Goal: Information Seeking & Learning: Check status

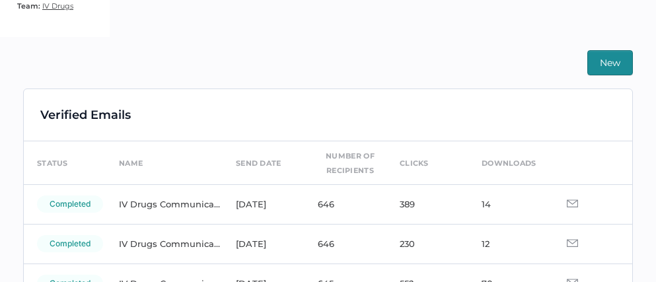
scroll to position [272, 0]
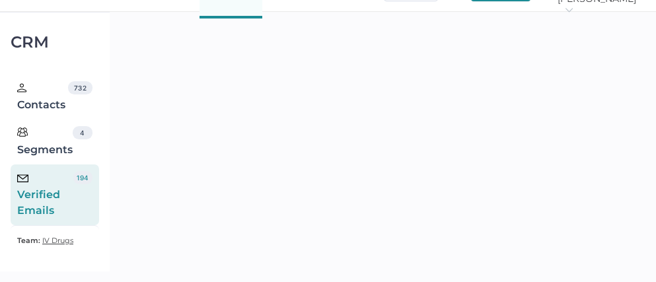
scroll to position [32, 0]
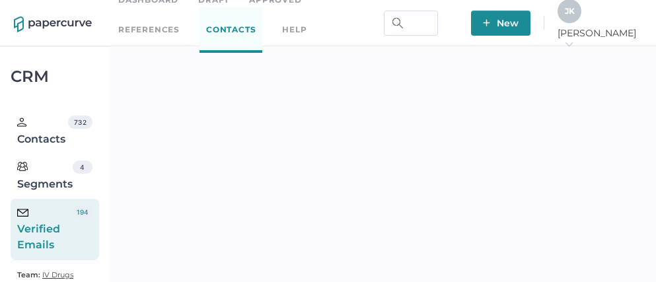
click at [581, 23] on div "J K" at bounding box center [569, 11] width 24 height 24
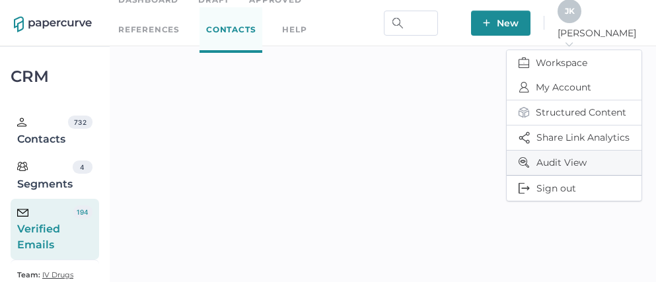
click at [551, 160] on span "Audit View" at bounding box center [573, 163] width 111 height 24
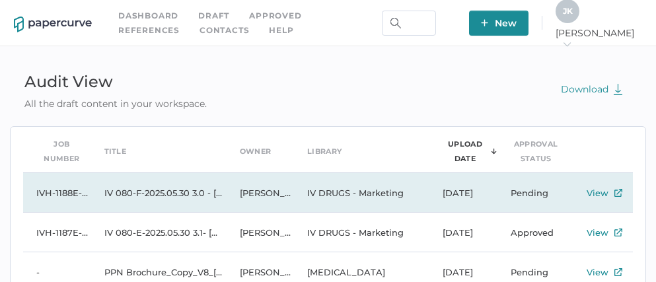
click at [165, 190] on td "IV 080-F-2025.05.30 3.0 - Calcium Gluconate FFX" at bounding box center [158, 193] width 135 height 40
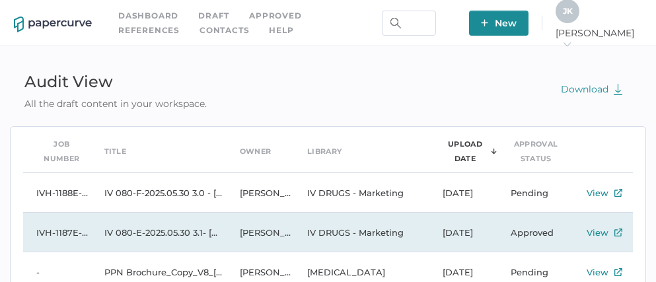
click at [203, 234] on td "IV 080-E-2025.05.30 3.1- Calcium Gluconate FFX" at bounding box center [158, 233] width 135 height 40
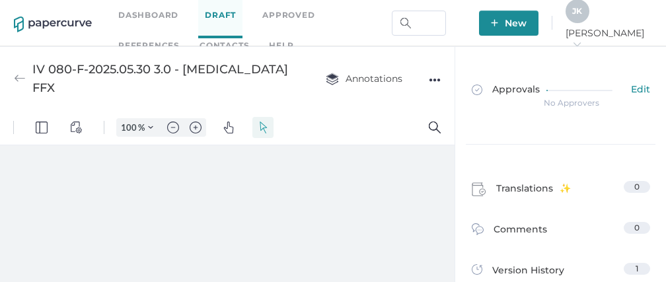
type input "111"
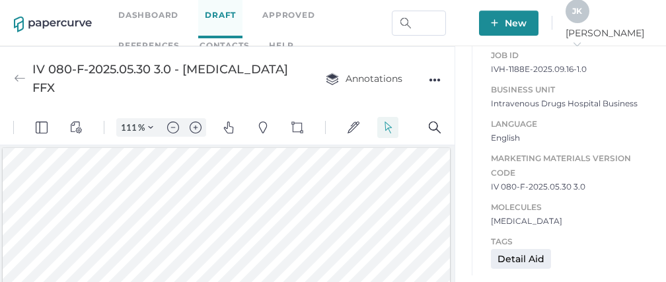
click at [582, 15] on span "J K" at bounding box center [577, 11] width 10 height 10
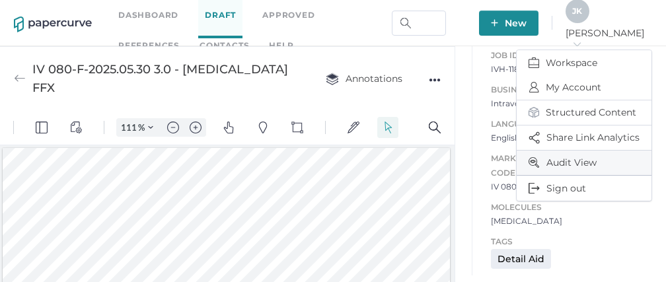
click at [572, 158] on span "Audit View" at bounding box center [583, 163] width 111 height 24
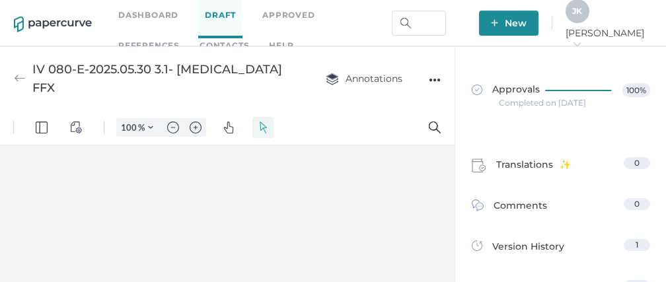
type input "111"
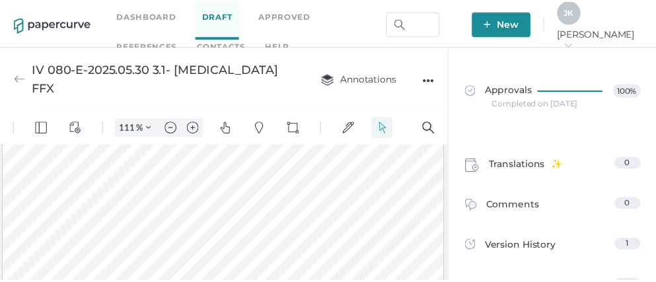
scroll to position [147, 0]
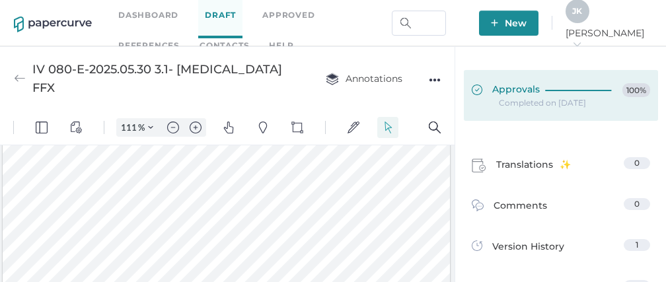
click at [525, 81] on link "Approvals 100%" at bounding box center [561, 95] width 194 height 51
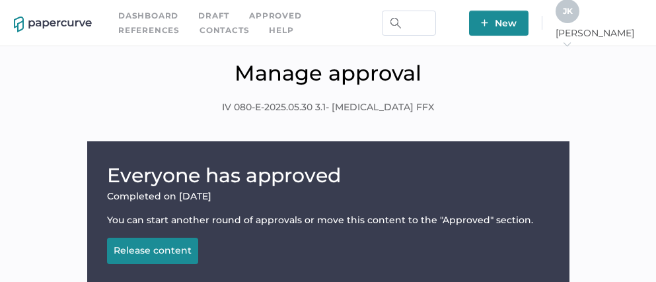
click at [572, 16] on span "J K" at bounding box center [568, 11] width 10 height 10
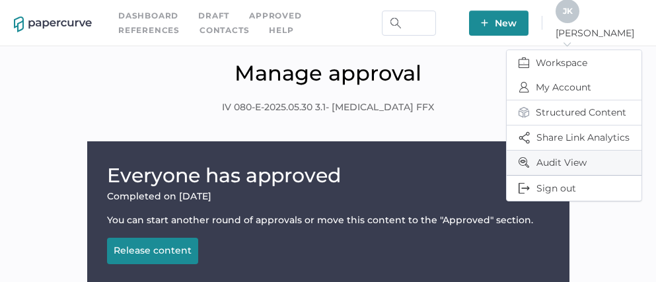
click at [566, 155] on span "Audit View" at bounding box center [573, 163] width 111 height 24
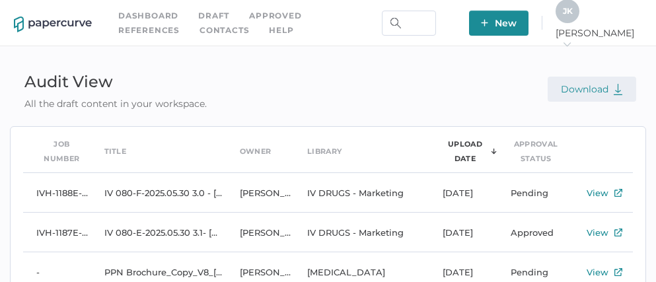
click at [591, 91] on span "Download" at bounding box center [592, 89] width 62 height 12
